Goal: Book appointment/travel/reservation

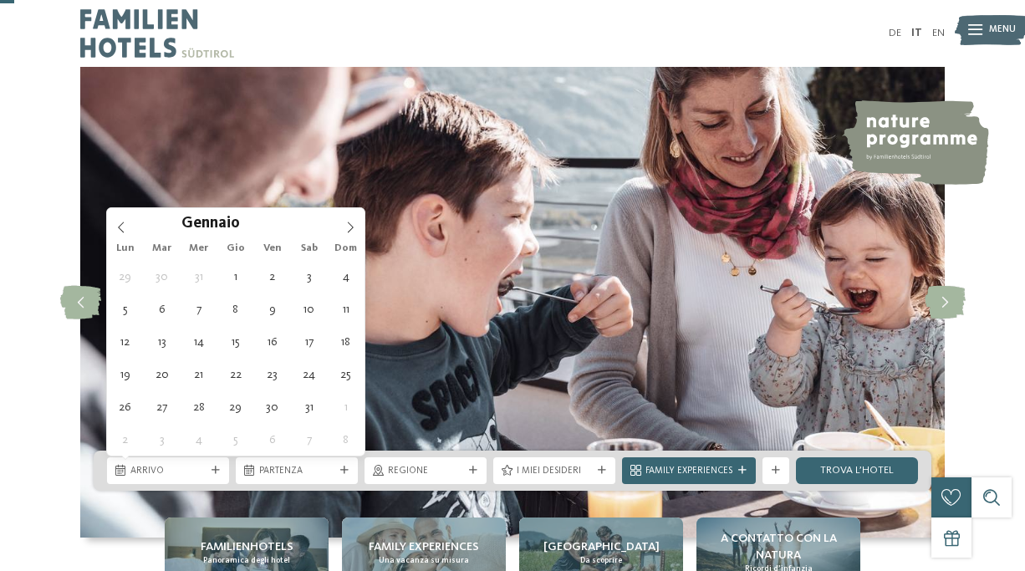
click at [352, 221] on icon at bounding box center [351, 226] width 6 height 11
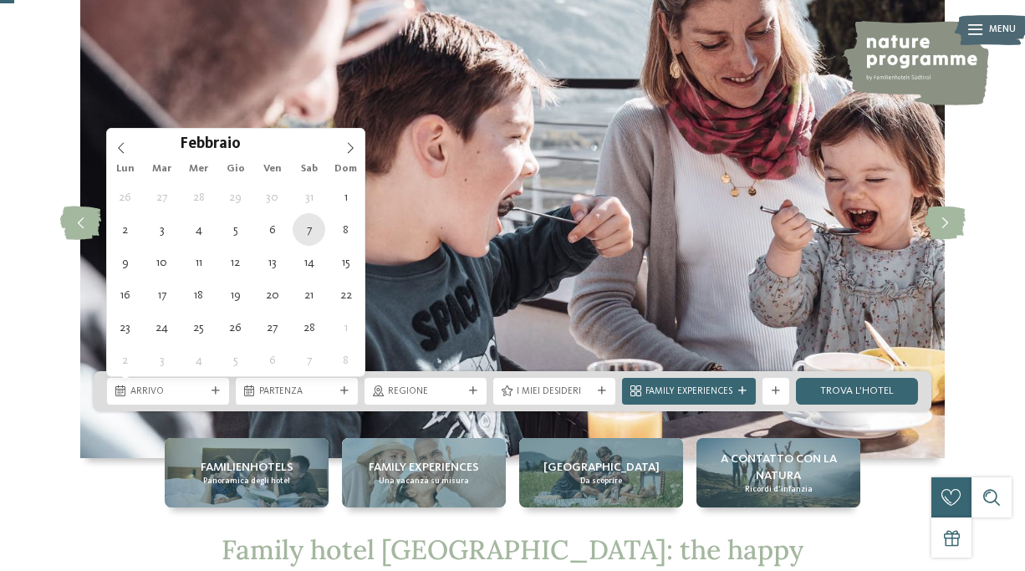
type div "[DATE]"
type input "****"
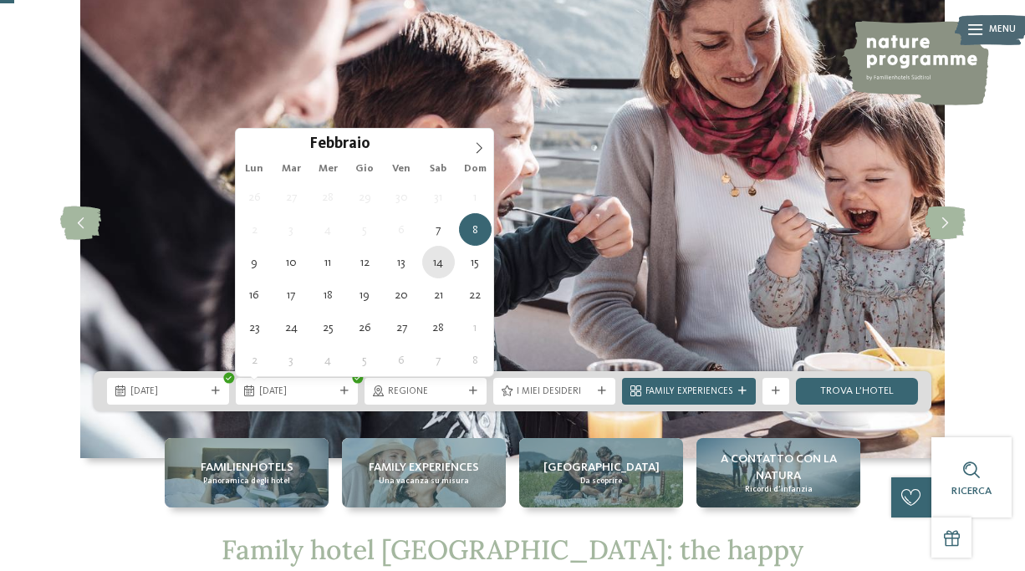
type div "[DATE]"
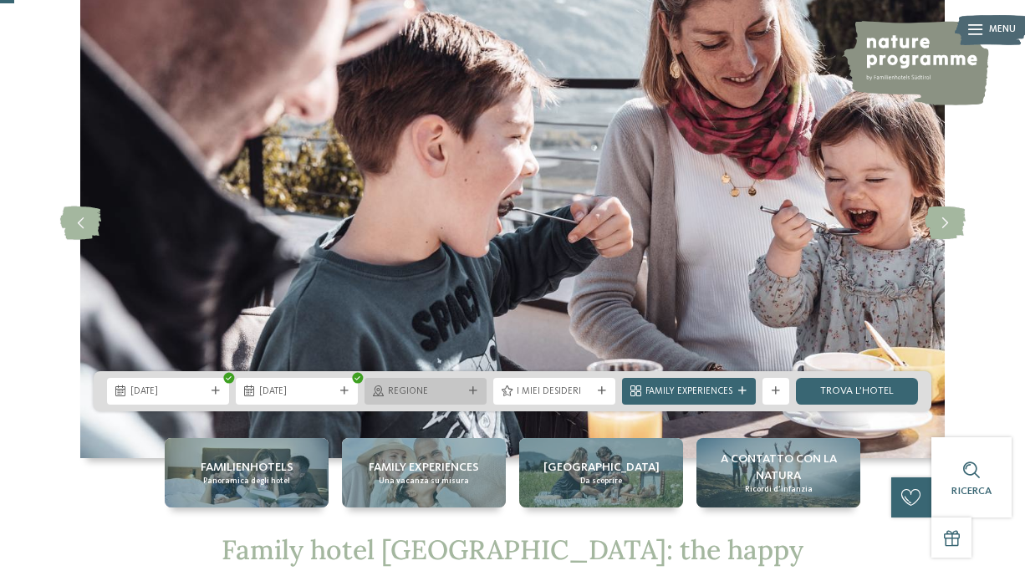
click at [445, 397] on span "Regione" at bounding box center [425, 391] width 75 height 13
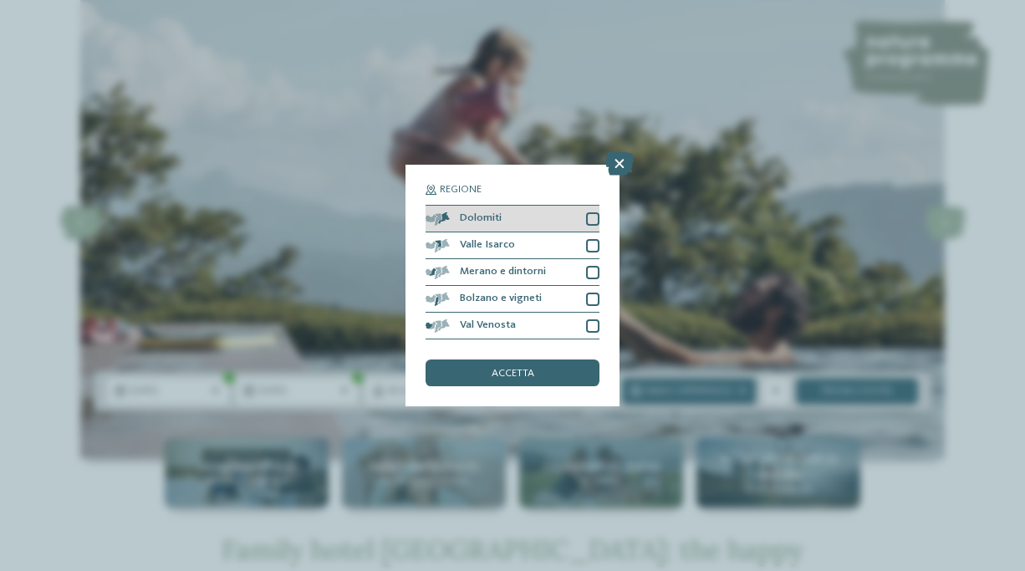
click at [567, 211] on div "Dolomiti" at bounding box center [512, 219] width 174 height 27
click at [528, 372] on span "accetta" at bounding box center [512, 374] width 43 height 11
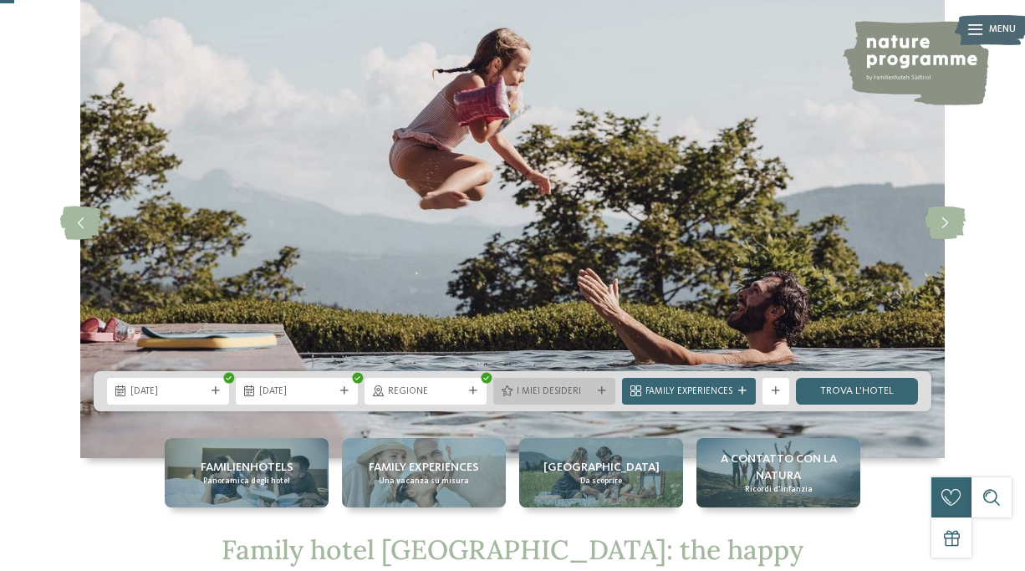
click at [534, 389] on span "I miei desideri" at bounding box center [554, 391] width 75 height 13
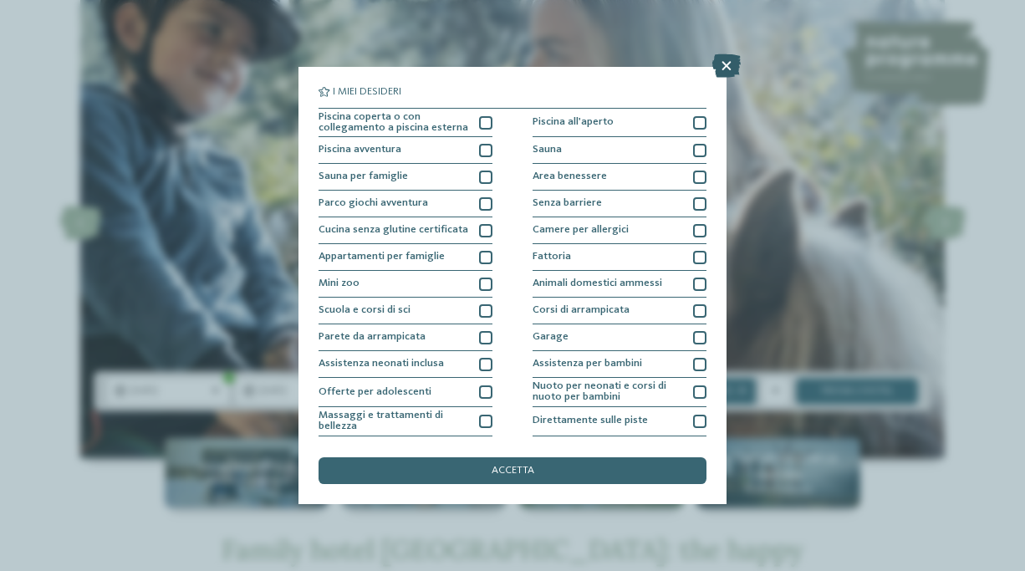
click at [724, 67] on icon at bounding box center [726, 65] width 28 height 23
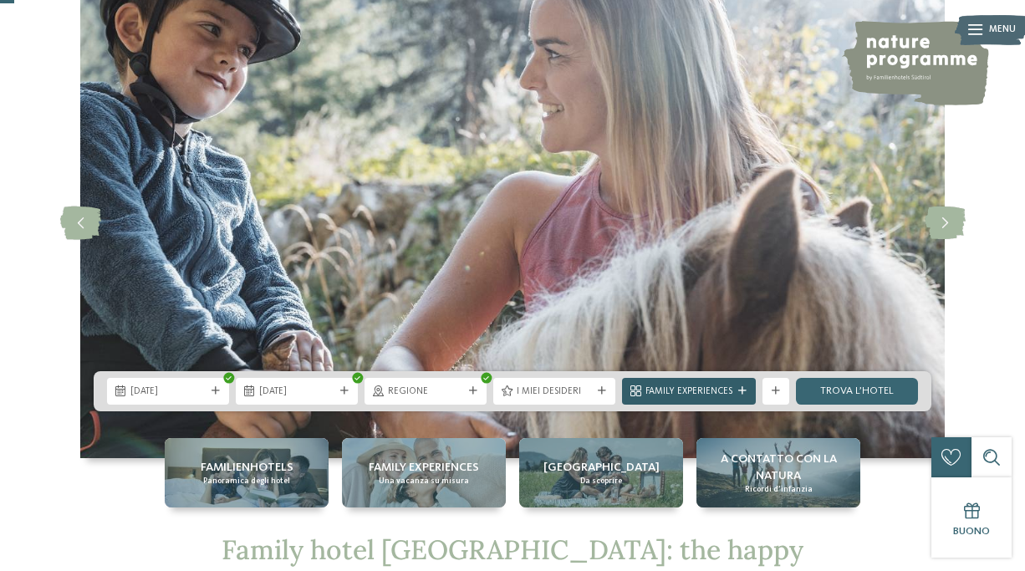
click at [729, 397] on span "Family Experiences" at bounding box center [688, 391] width 87 height 13
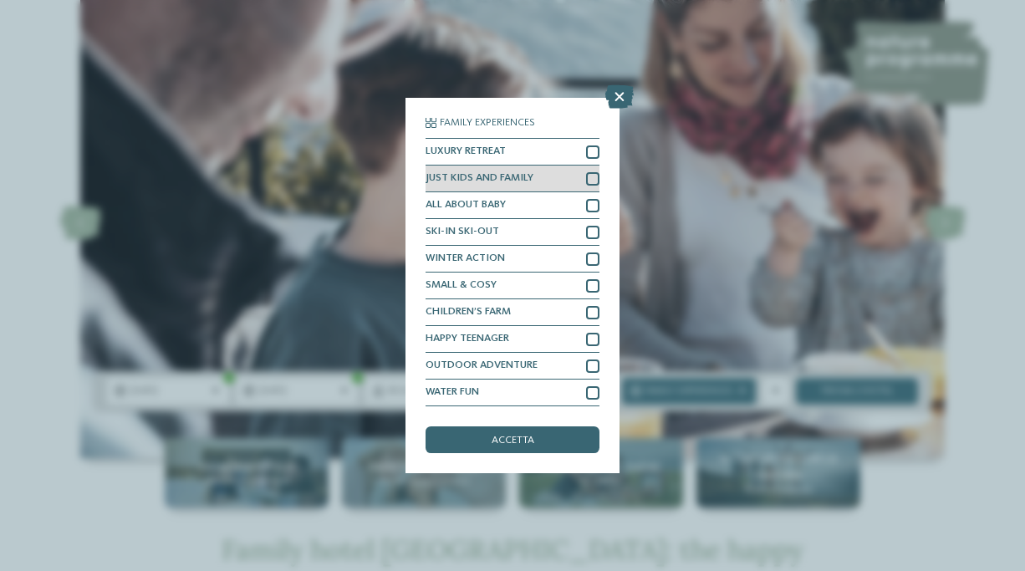
click at [596, 181] on div at bounding box center [592, 178] width 13 height 13
click at [596, 181] on icon at bounding box center [592, 179] width 8 height 8
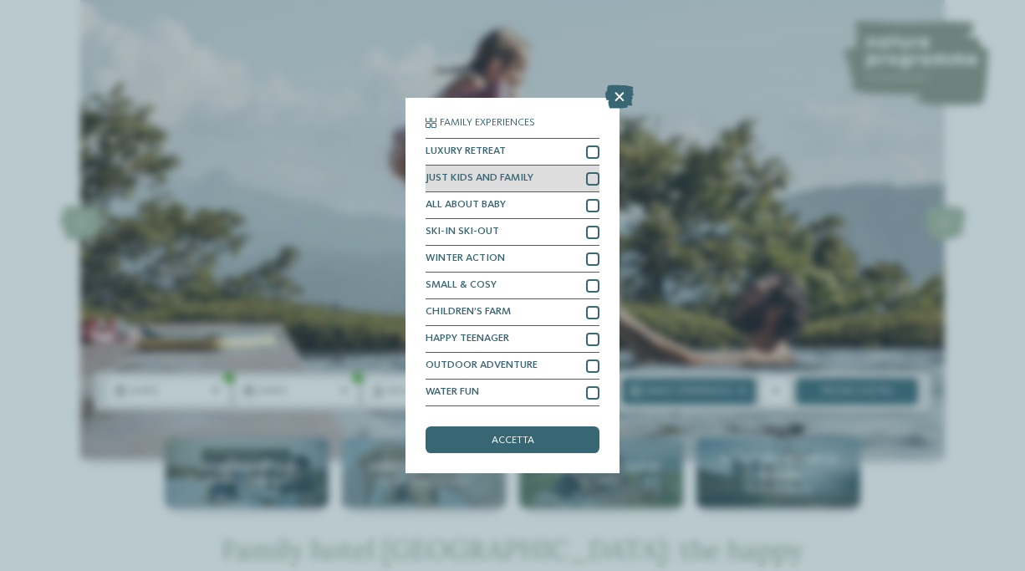
click at [596, 181] on div at bounding box center [592, 178] width 13 height 13
click at [596, 178] on icon at bounding box center [592, 179] width 8 height 8
click at [596, 178] on div at bounding box center [592, 178] width 13 height 13
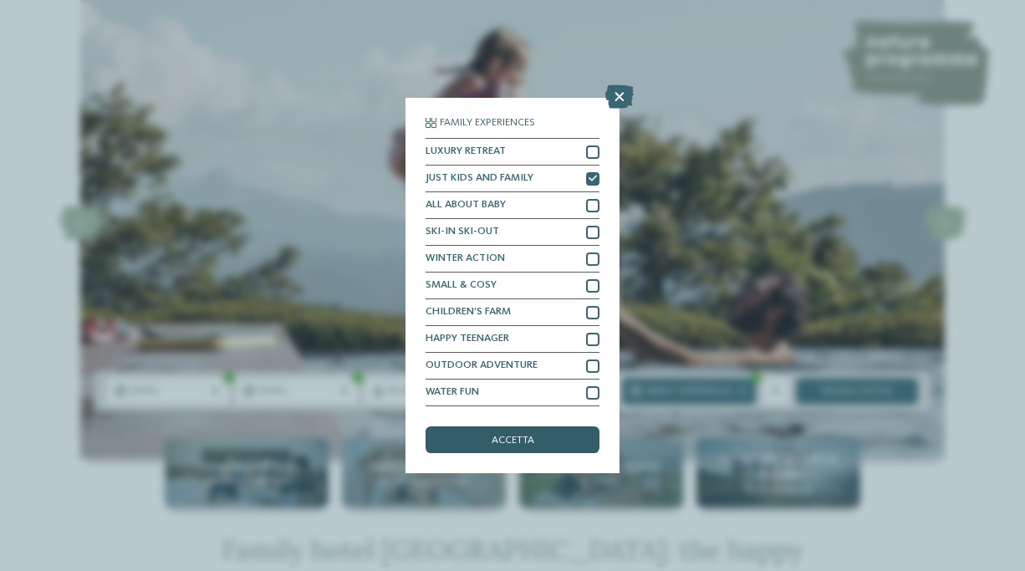
click at [527, 452] on div "accetta" at bounding box center [512, 439] width 174 height 27
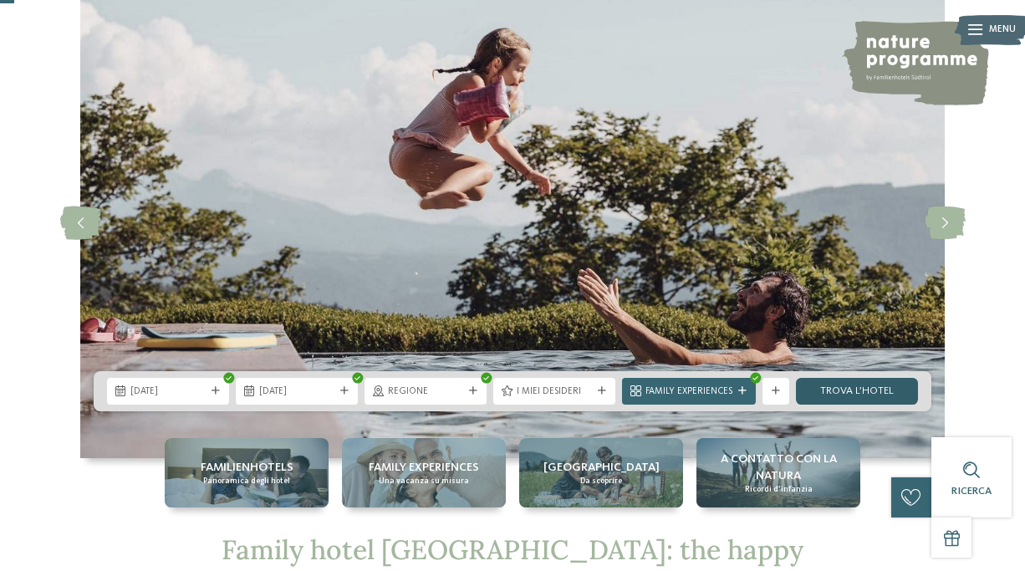
click at [873, 380] on link "trova l’hotel" at bounding box center [857, 391] width 122 height 27
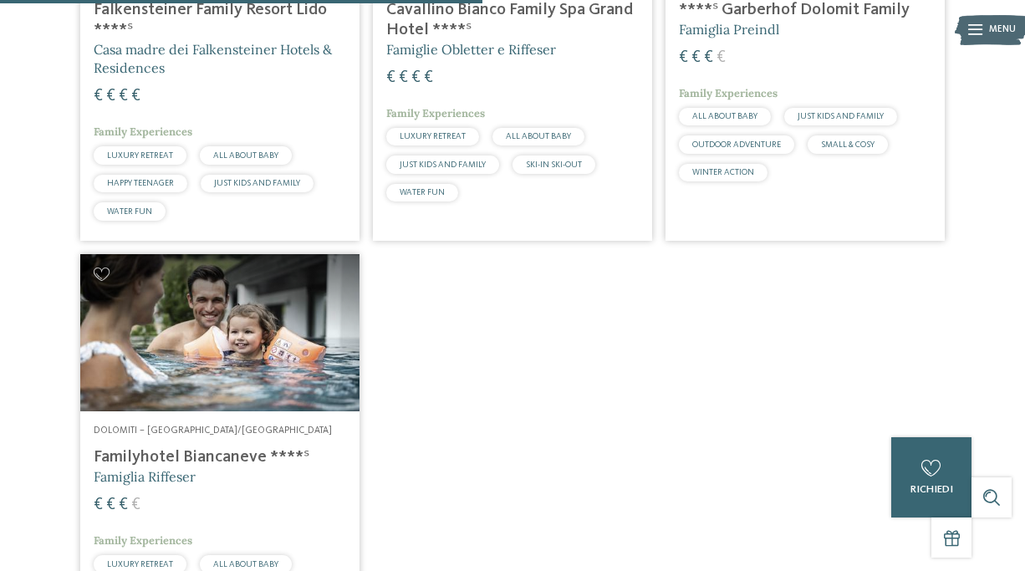
scroll to position [461, 0]
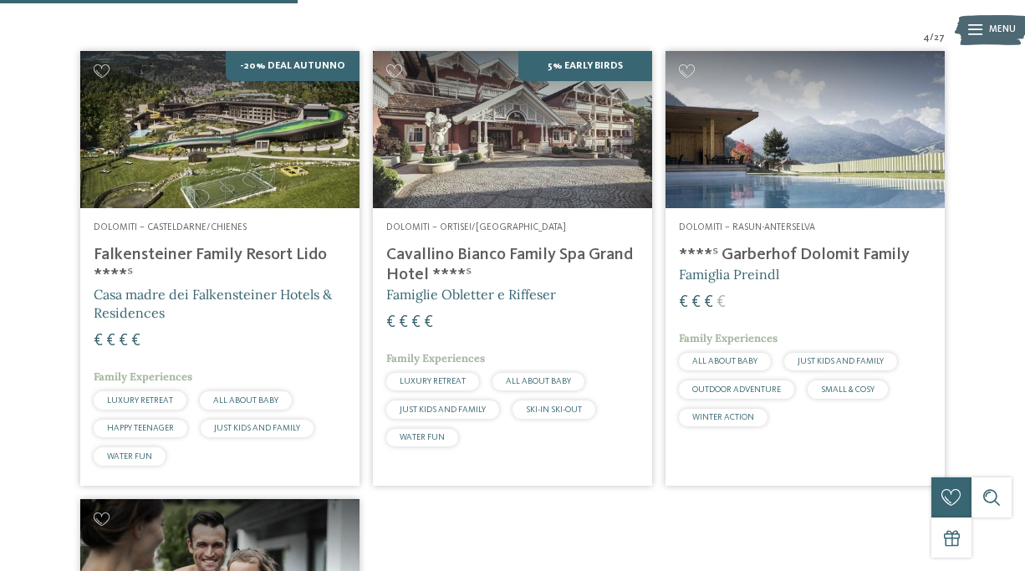
click at [800, 212] on div "Dolomiti – Rasun-Anterselva ****ˢ Garberhof Dolomit Family Famiglia Preindl € €…" at bounding box center [804, 327] width 279 height 238
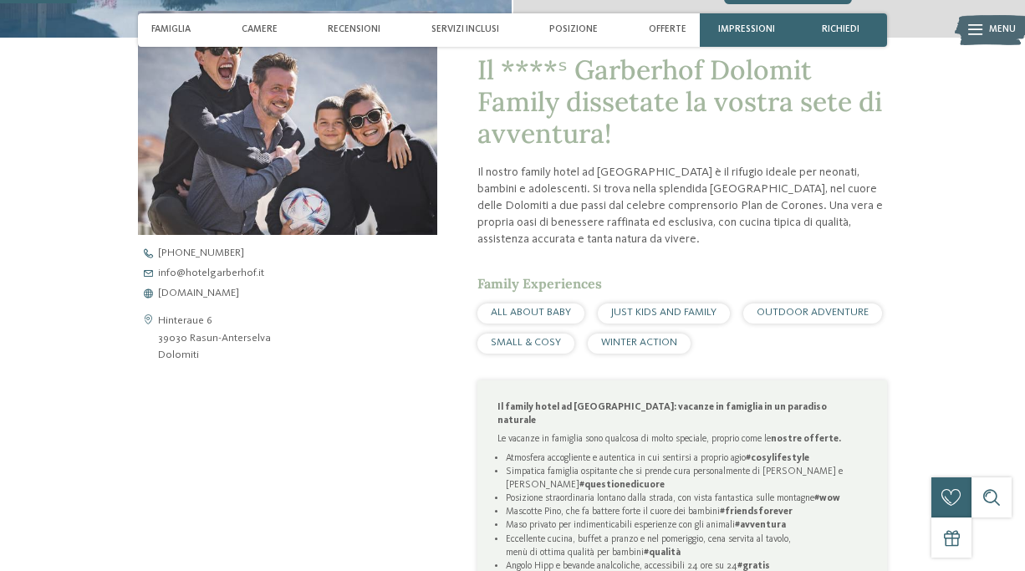
scroll to position [252, 0]
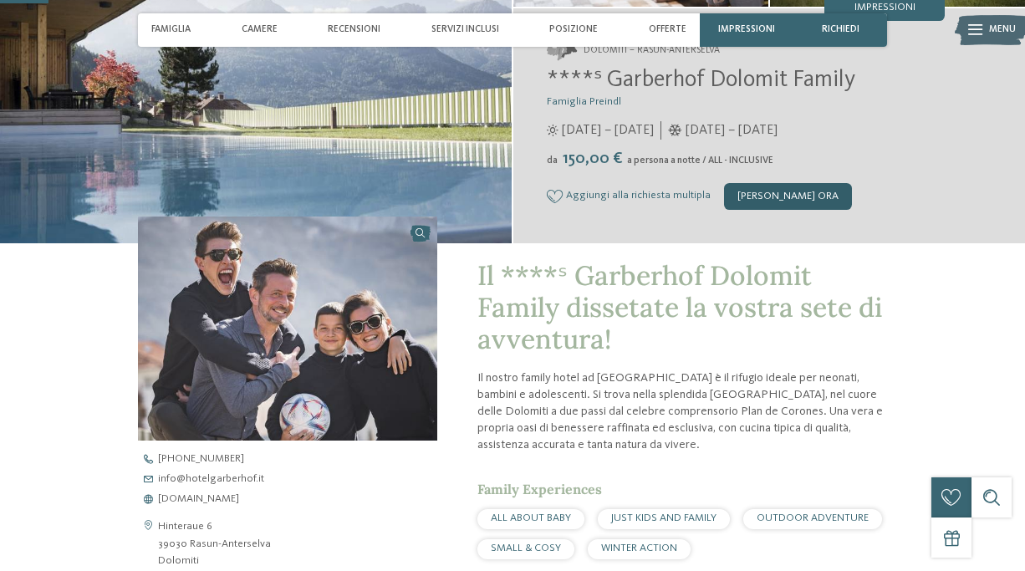
click at [765, 190] on div "[PERSON_NAME] ora" at bounding box center [788, 196] width 128 height 27
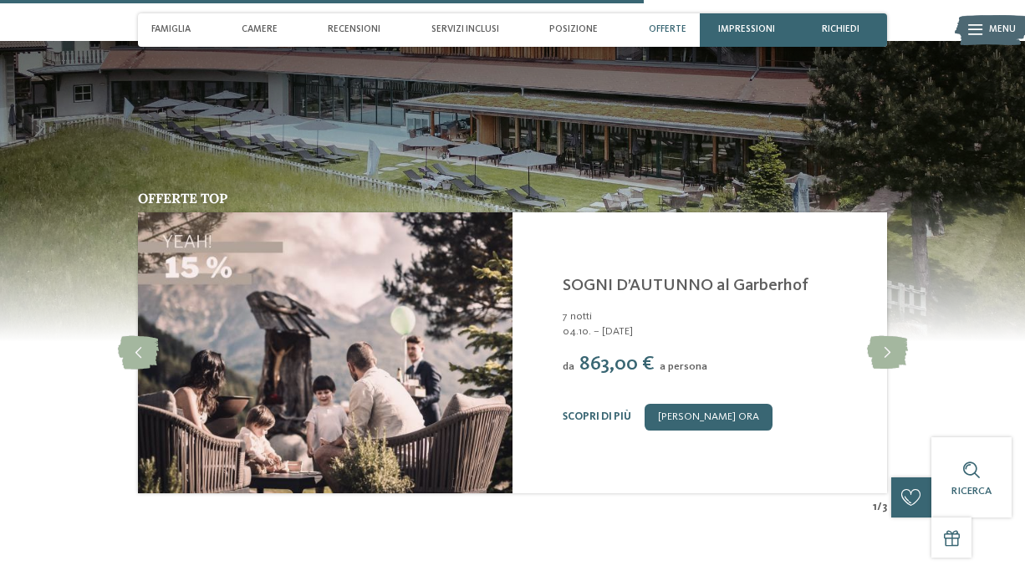
scroll to position [3342, 0]
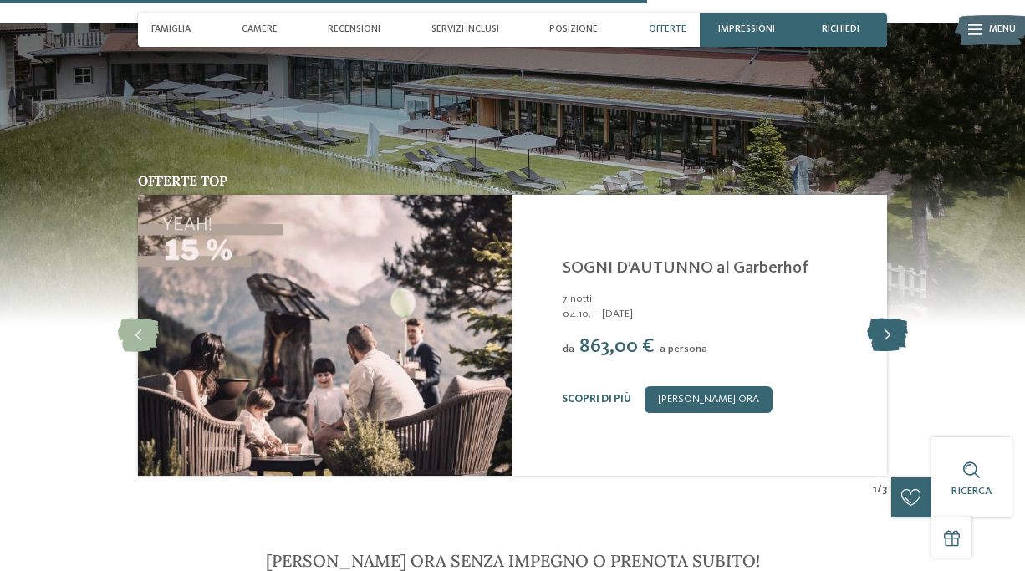
click at [879, 318] on icon at bounding box center [887, 334] width 41 height 33
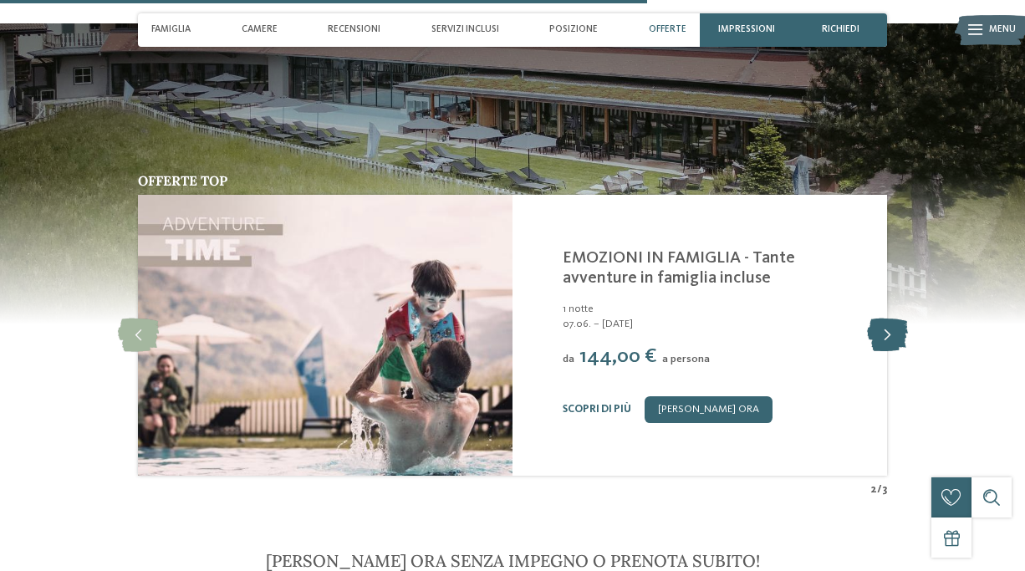
click at [879, 318] on icon at bounding box center [887, 334] width 41 height 33
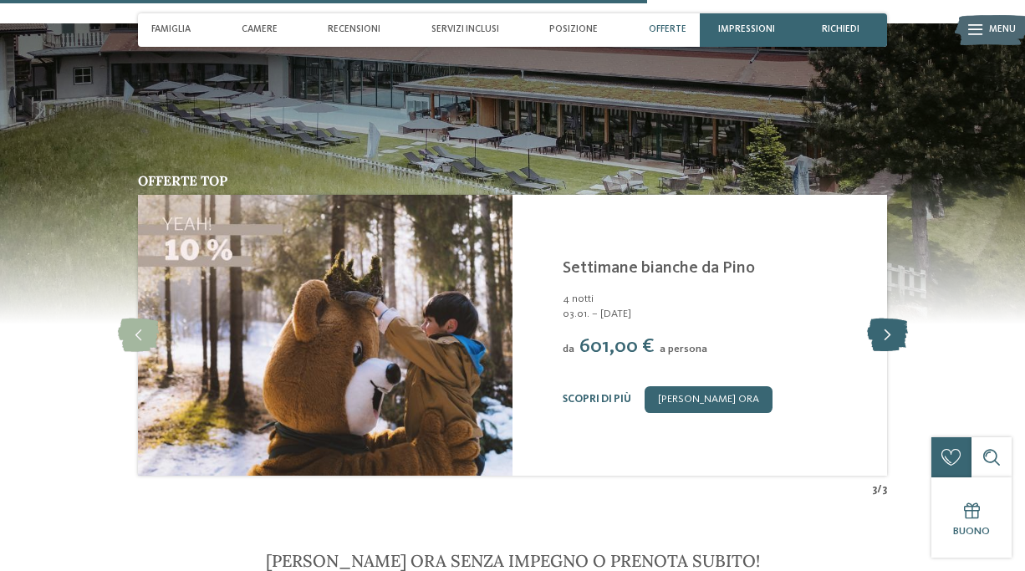
click at [879, 318] on icon at bounding box center [887, 334] width 41 height 33
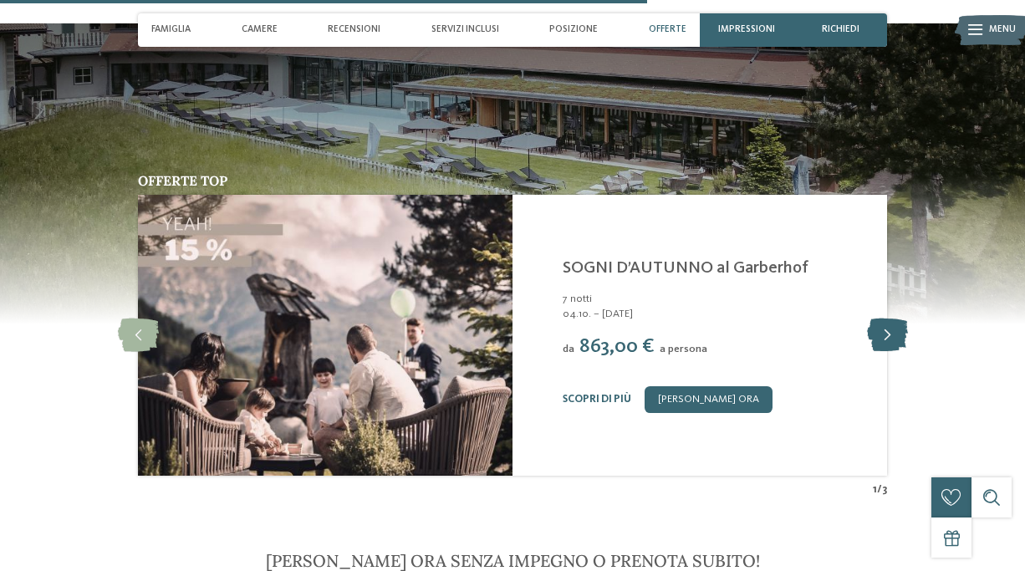
click at [879, 318] on icon at bounding box center [887, 334] width 41 height 33
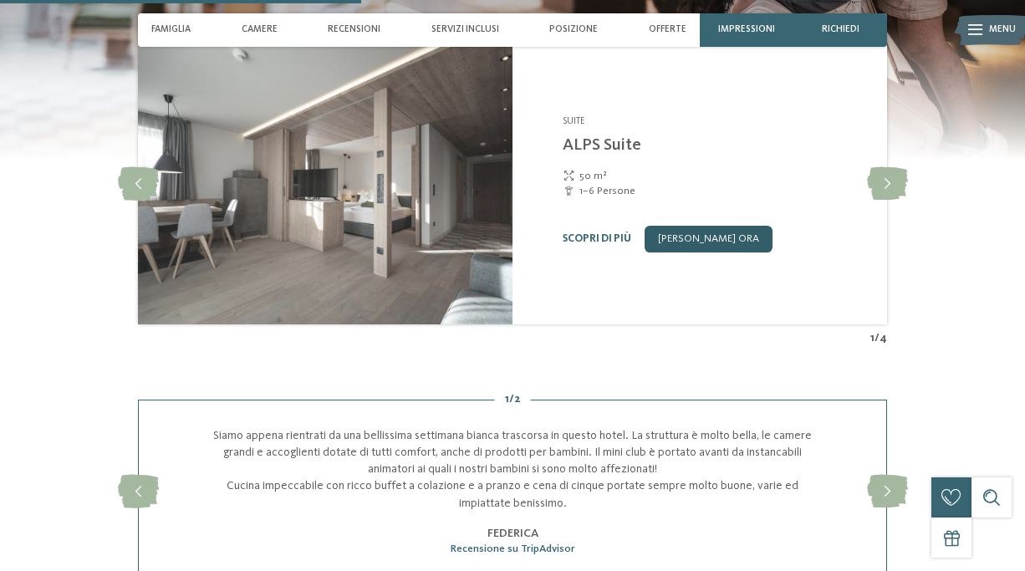
scroll to position [1870, 0]
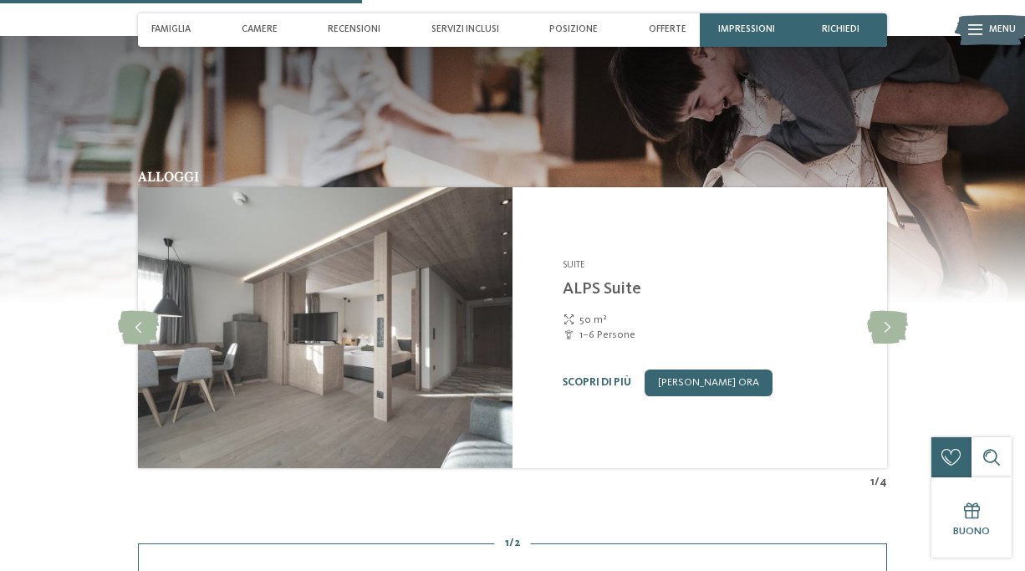
click at [110, 317] on div "Alloggi Suite slide 2 of 4" at bounding box center [512, 330] width 909 height 320
click at [124, 313] on icon at bounding box center [138, 327] width 41 height 33
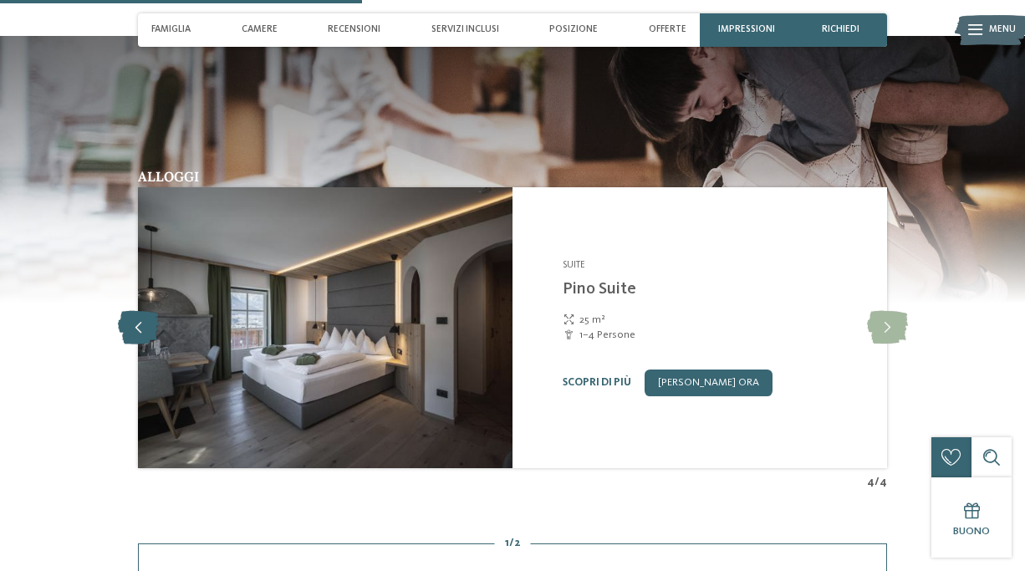
click at [126, 313] on icon at bounding box center [138, 327] width 41 height 33
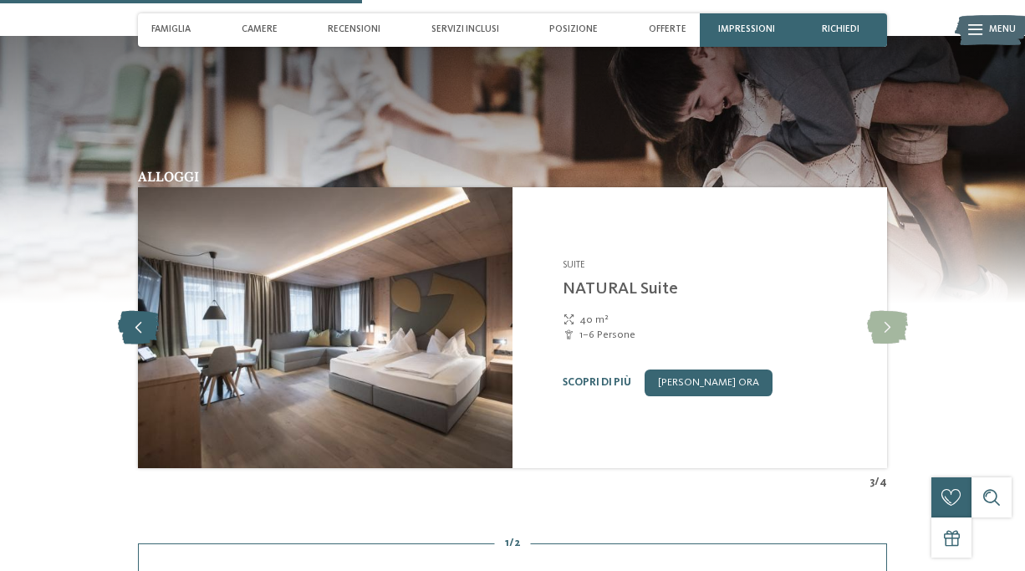
click at [129, 313] on icon at bounding box center [138, 327] width 41 height 33
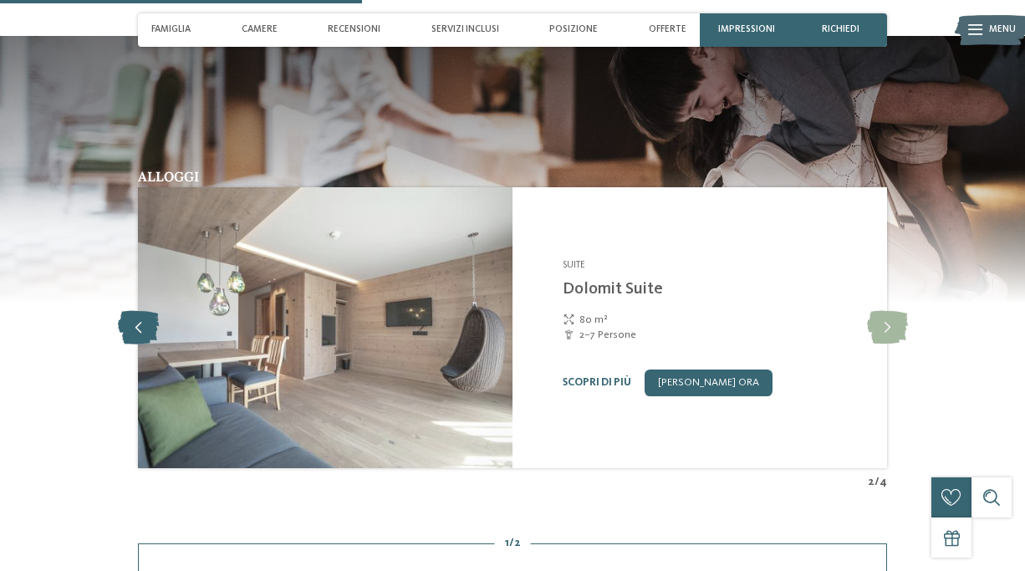
click at [129, 313] on icon at bounding box center [138, 327] width 41 height 33
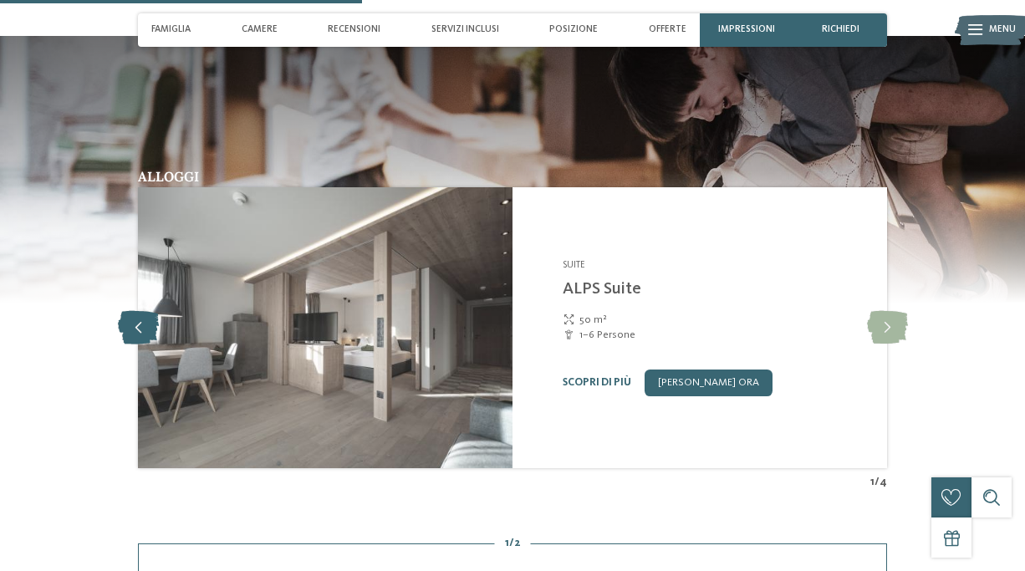
click at [129, 313] on icon at bounding box center [138, 327] width 41 height 33
